Goal: Navigation & Orientation: Find specific page/section

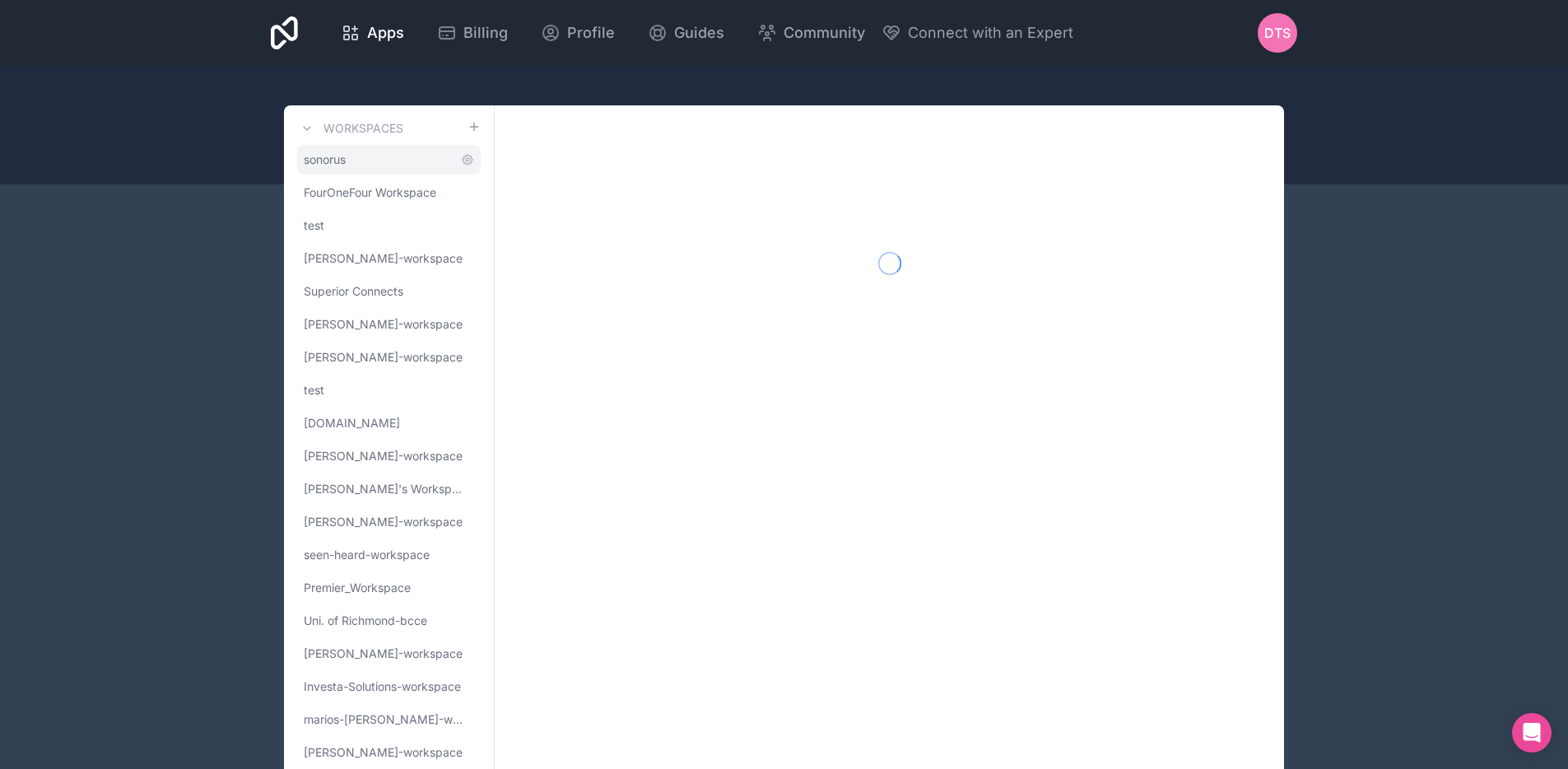
click at [366, 165] on link "sonorus" at bounding box center [389, 159] width 184 height 29
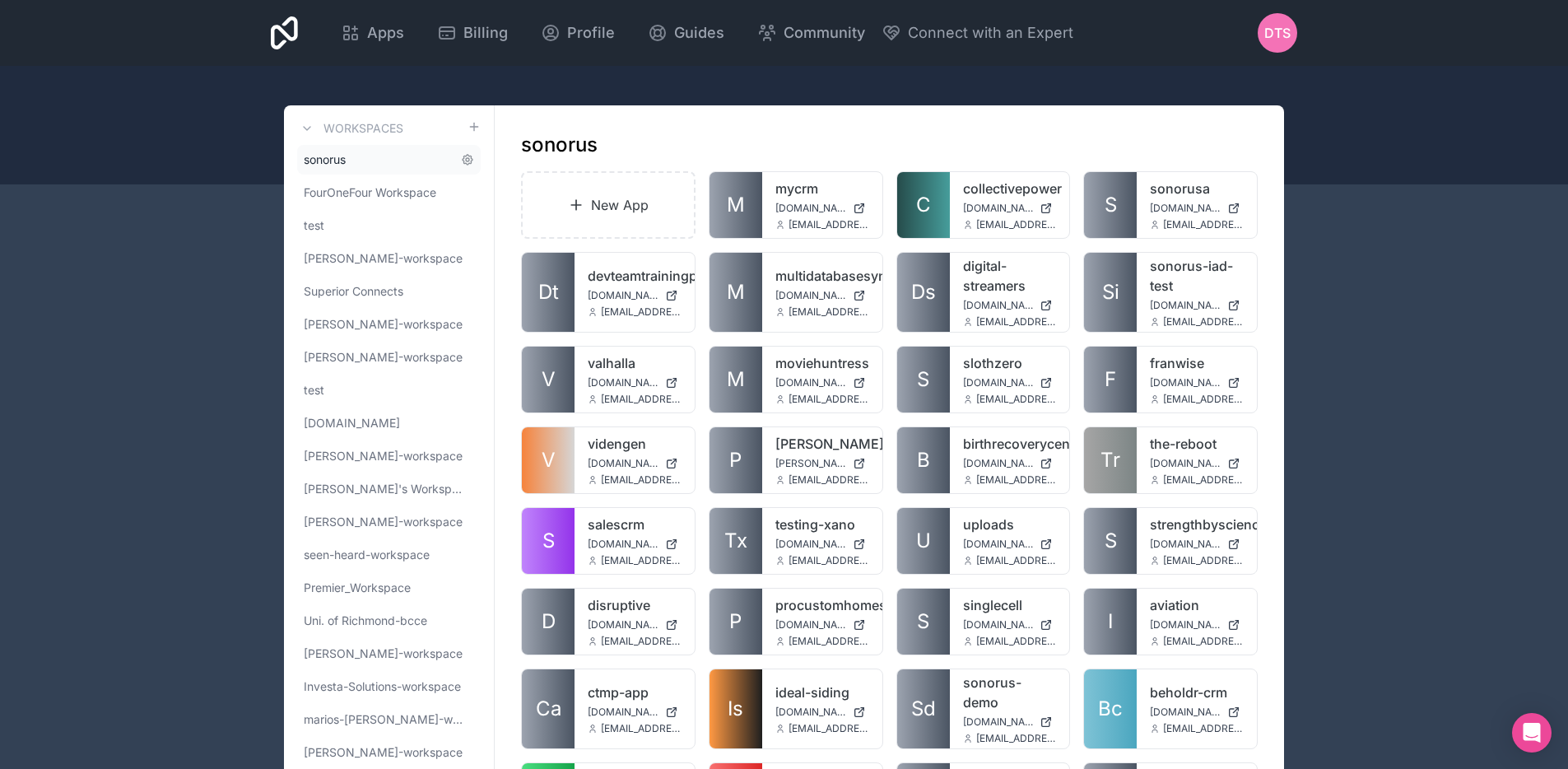
click at [359, 167] on link "sonorus" at bounding box center [389, 159] width 184 height 29
click at [362, 164] on link "sonorus" at bounding box center [389, 159] width 184 height 29
click at [459, 163] on link "sonorus" at bounding box center [389, 159] width 184 height 29
click at [402, 199] on span "FourOneFour Workspace" at bounding box center [369, 193] width 133 height 17
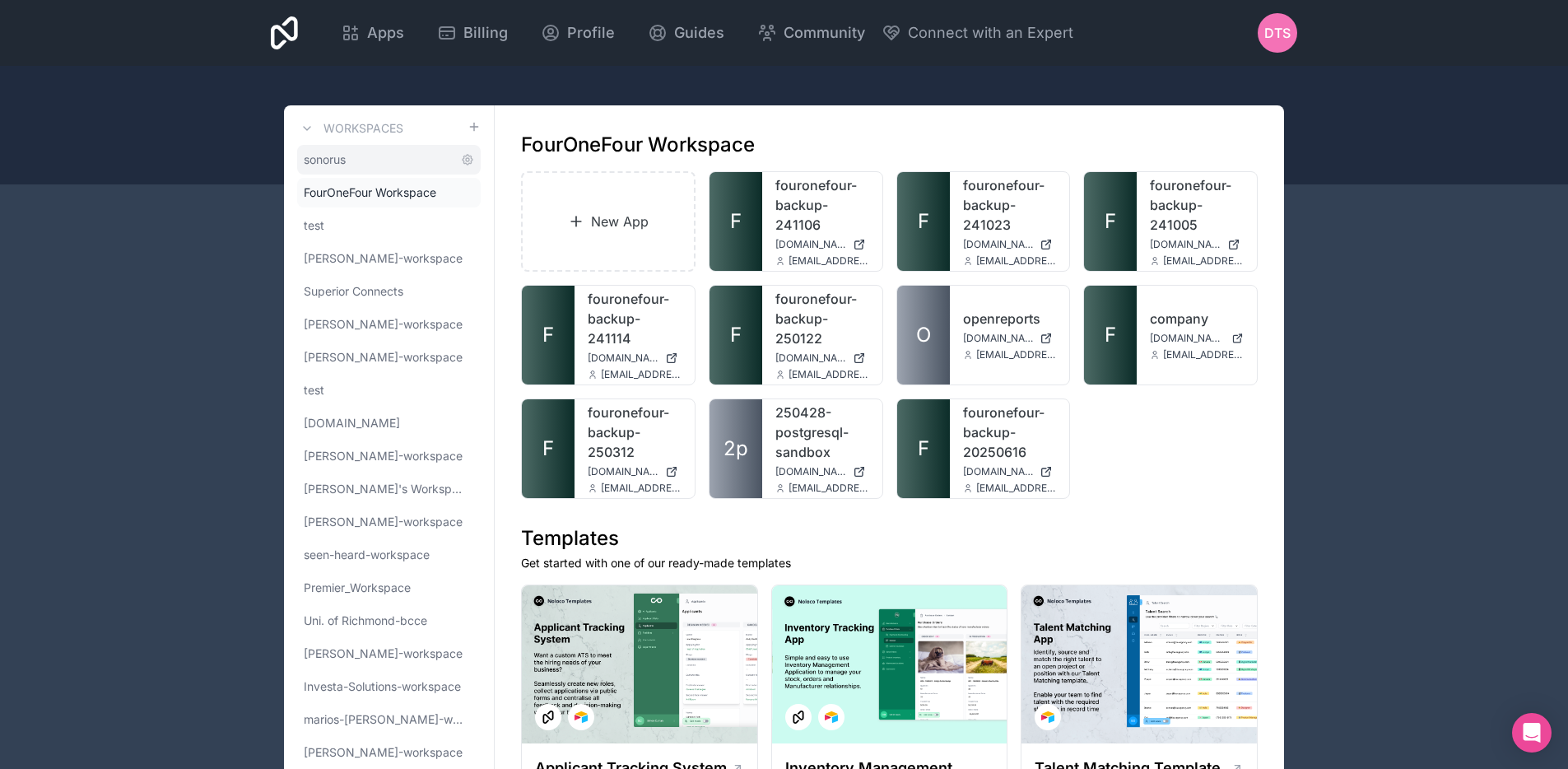
click at [397, 173] on link "sonorus" at bounding box center [389, 159] width 184 height 29
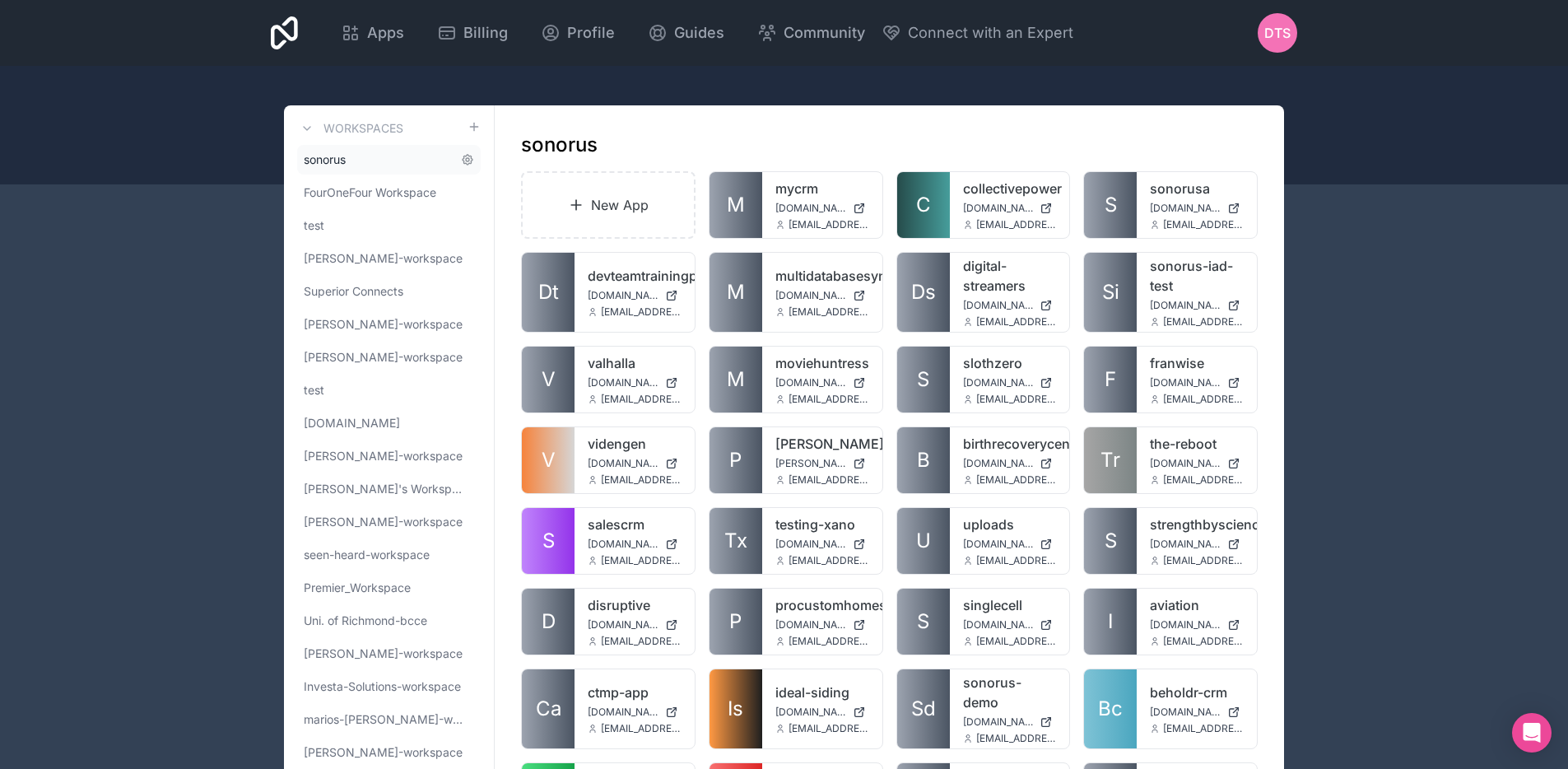
click at [411, 166] on link "sonorus" at bounding box center [389, 159] width 184 height 29
click at [331, 294] on span "Superior Connects" at bounding box center [353, 292] width 99 height 17
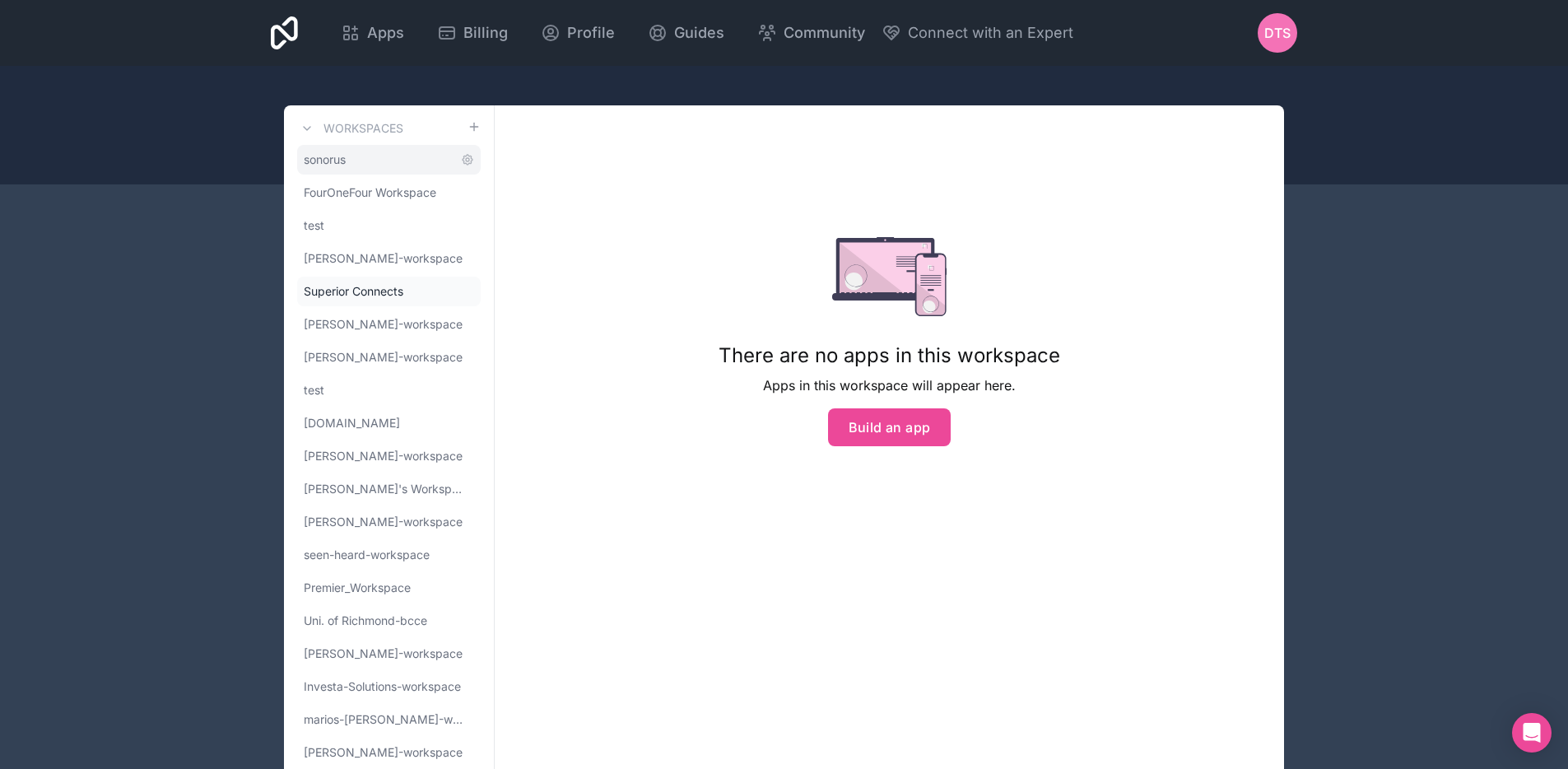
click at [374, 169] on link "sonorus" at bounding box center [389, 159] width 184 height 29
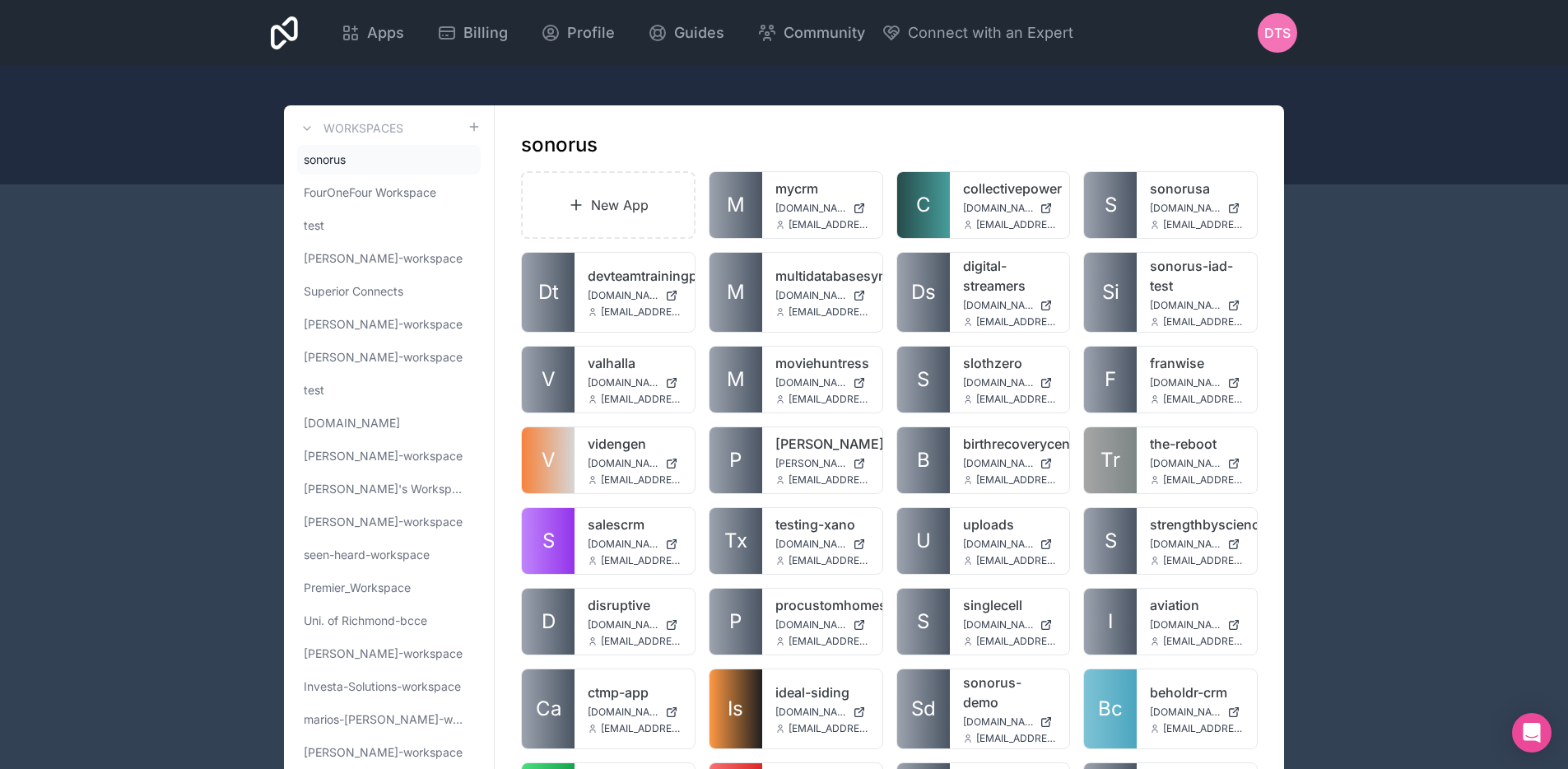
click at [830, 139] on div "sonorus" at bounding box center [888, 145] width 736 height 27
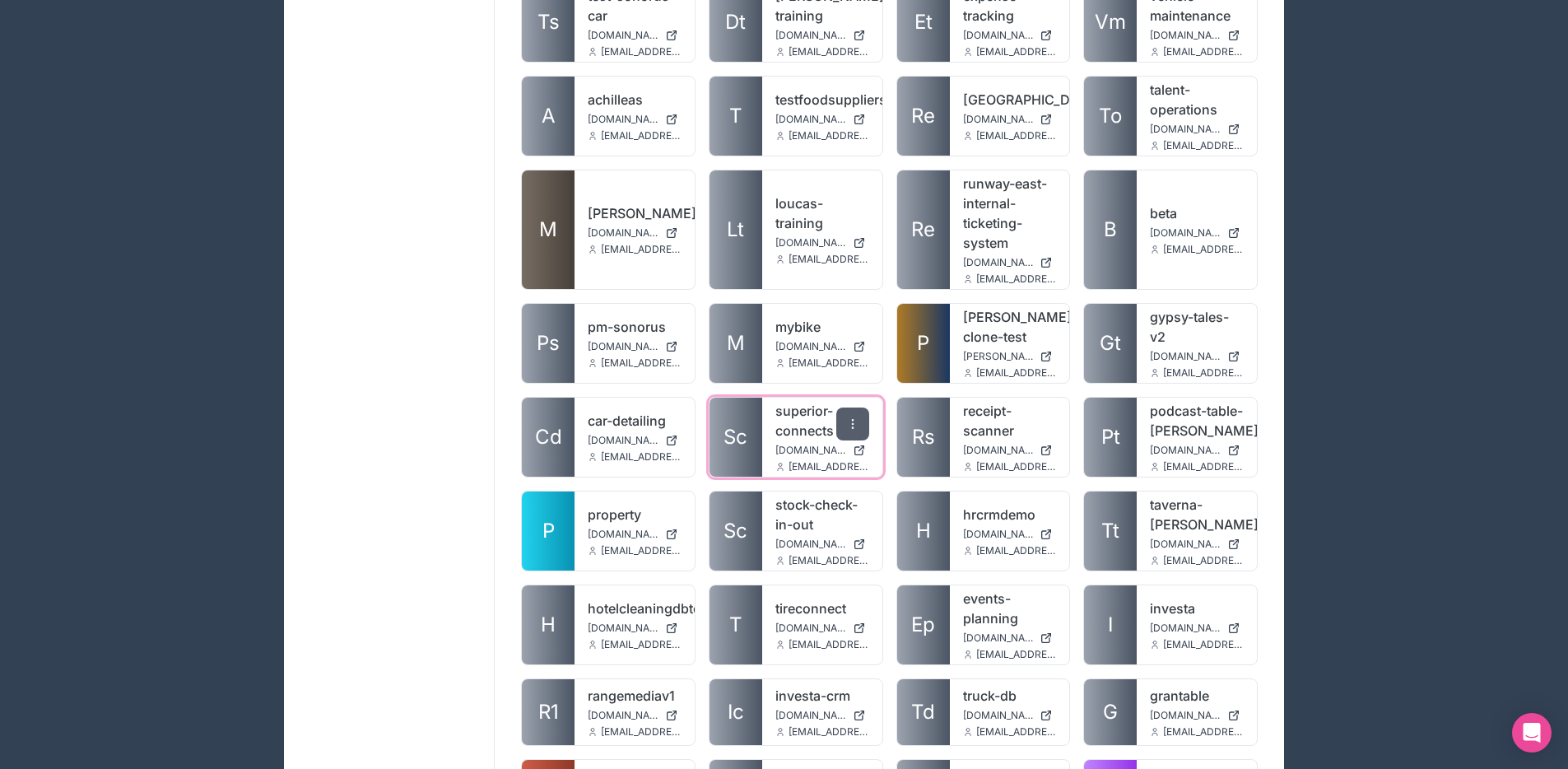
click at [849, 417] on icon at bounding box center [853, 424] width 13 height 13
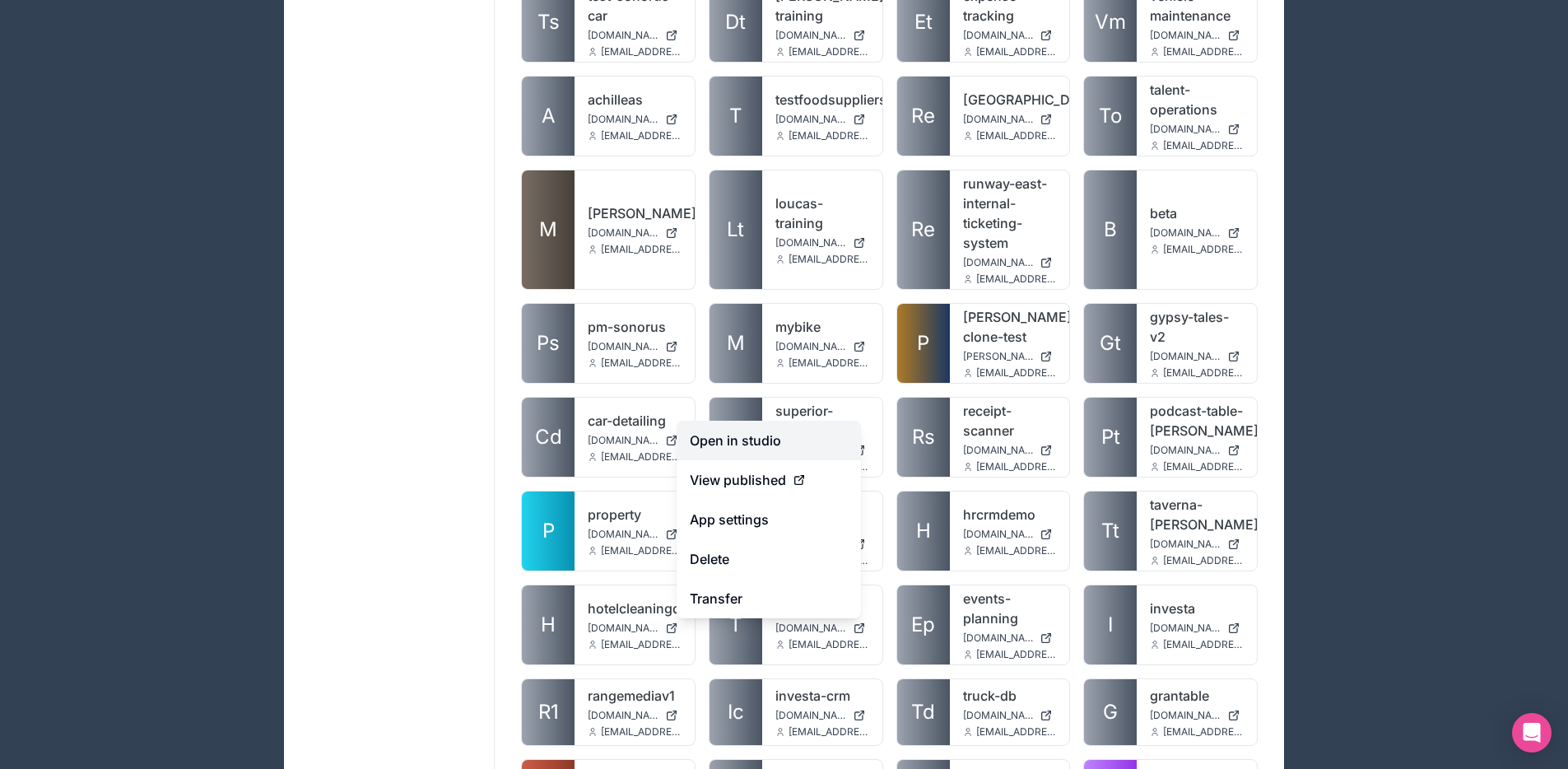
click at [819, 438] on link "Open in studio" at bounding box center [769, 440] width 185 height 39
